Goal: Find specific page/section: Find specific page/section

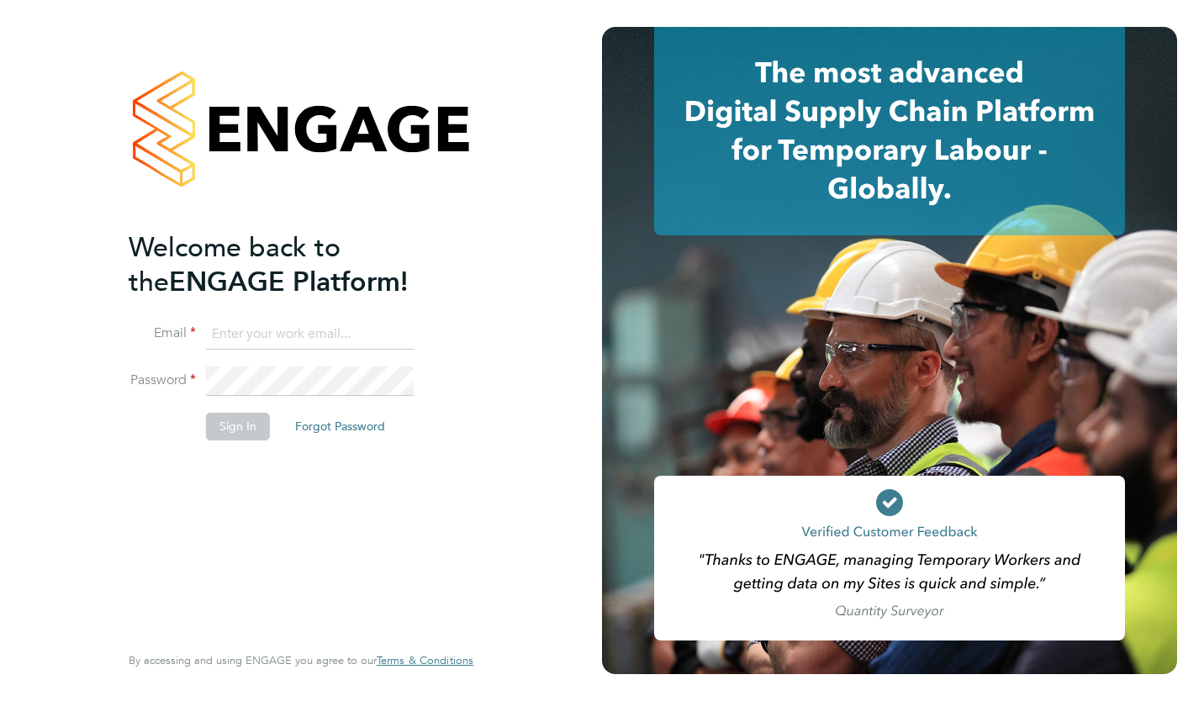
type input "[PERSON_NAME][EMAIL_ADDRESS][PERSON_NAME][DOMAIN_NAME]"
click at [229, 434] on button "Sign In" at bounding box center [238, 426] width 64 height 27
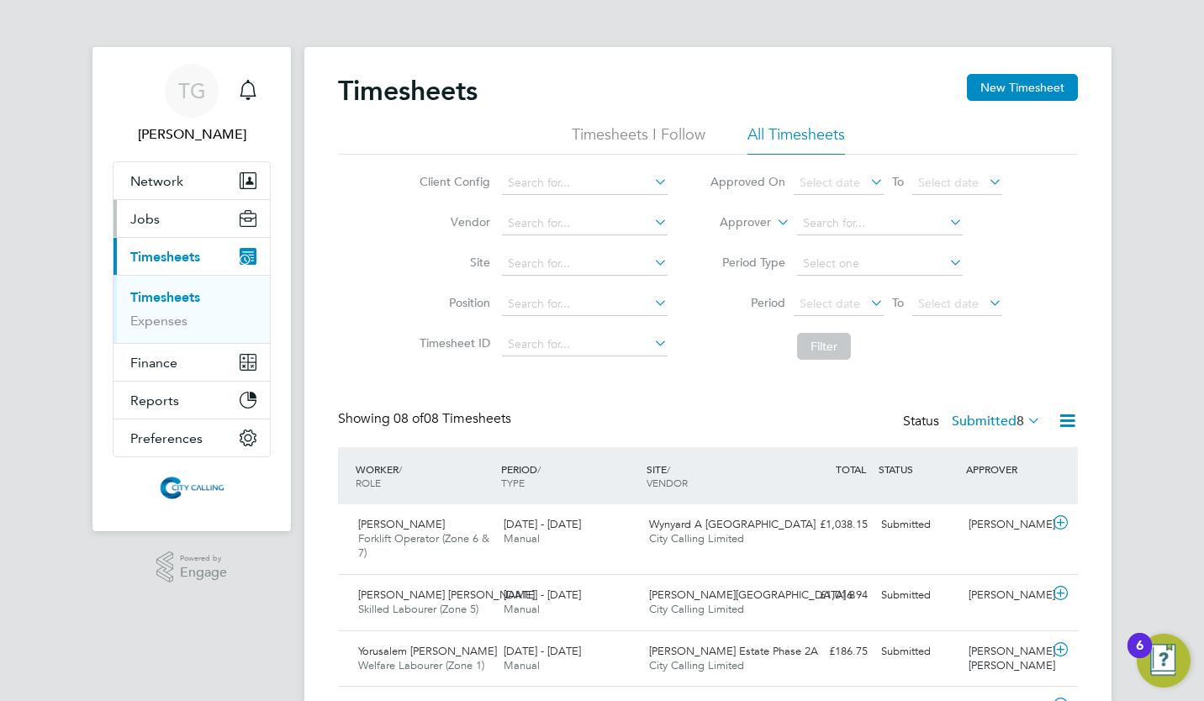
click at [149, 216] on span "Jobs" at bounding box center [144, 219] width 29 height 16
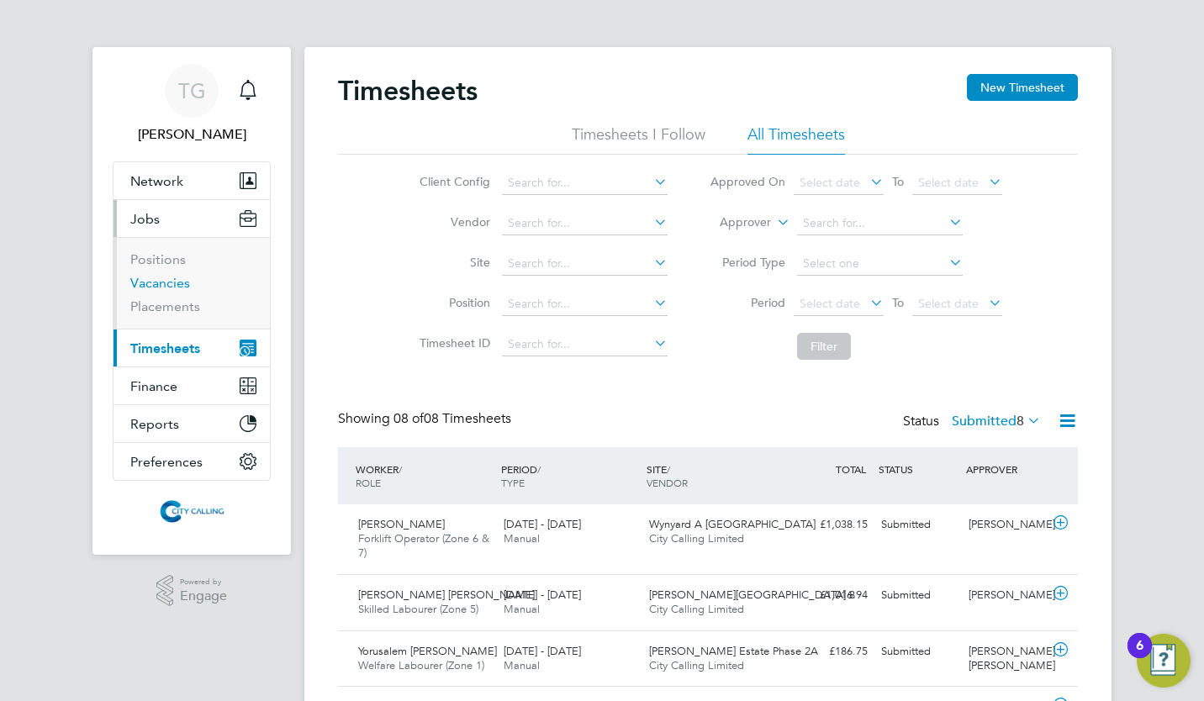
click at [157, 281] on link "Vacancies" at bounding box center [160, 283] width 60 height 16
